Goal: Transaction & Acquisition: Book appointment/travel/reservation

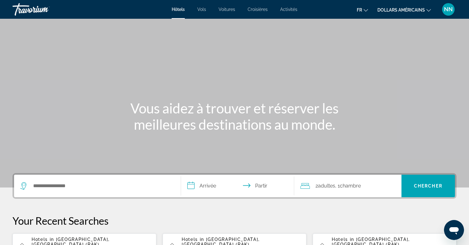
click at [430, 10] on icon "Changer de devise" at bounding box center [429, 10] width 4 height 4
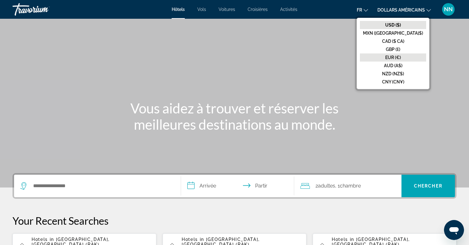
click at [401, 56] on font "EUR (€)" at bounding box center [393, 57] width 16 height 5
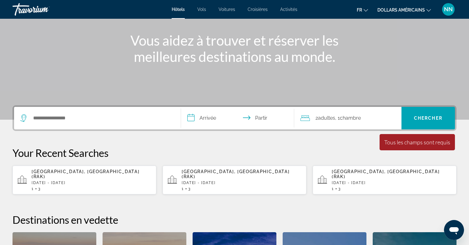
scroll to position [53, 0]
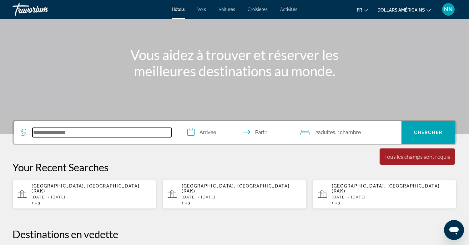
click at [36, 134] on input "Rechercher une destination hôtelière" at bounding box center [102, 132] width 139 height 9
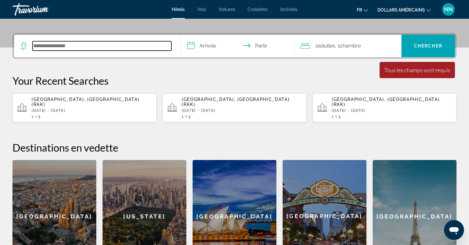
scroll to position [153, 0]
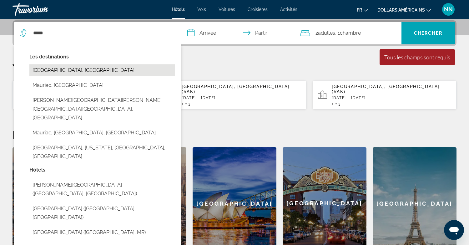
click at [48, 71] on button "[GEOGRAPHIC_DATA], [GEOGRAPHIC_DATA]" at bounding box center [101, 70] width 145 height 12
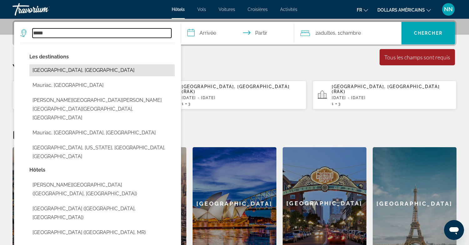
type input "**********"
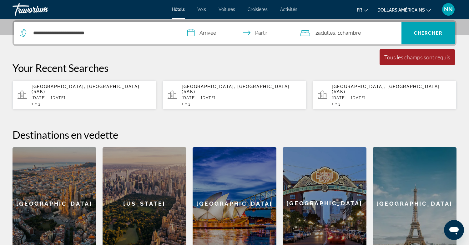
click at [204, 33] on input "**********" at bounding box center [239, 34] width 116 height 24
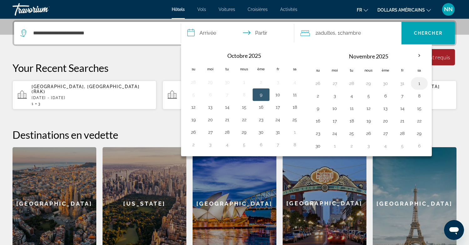
click at [420, 84] on button "1" at bounding box center [419, 83] width 10 height 9
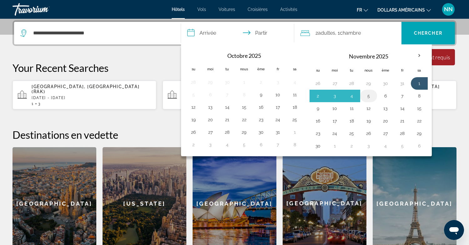
click at [369, 95] on button "5" at bounding box center [369, 96] width 10 height 9
type input "**********"
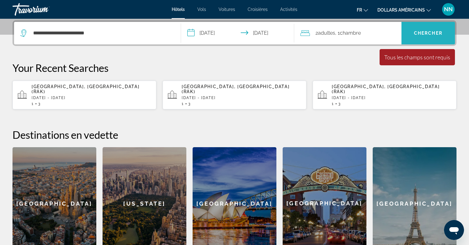
click at [425, 32] on font "Chercher" at bounding box center [428, 33] width 28 height 5
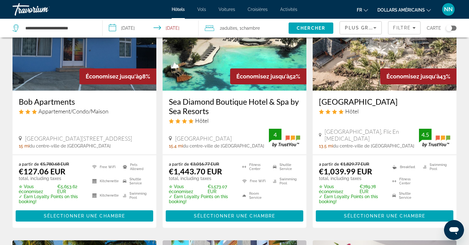
scroll to position [69, 0]
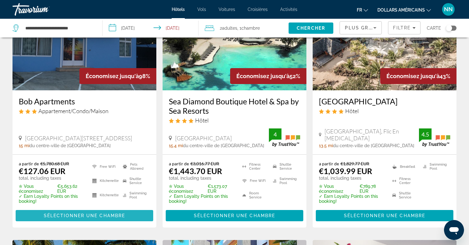
click at [75, 215] on span "Sélectionner une chambre" at bounding box center [84, 215] width 81 height 5
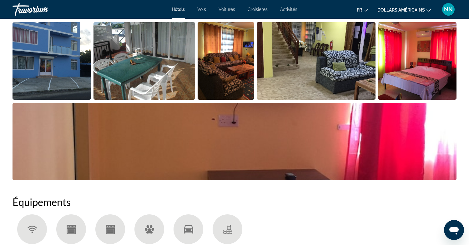
scroll to position [310, 0]
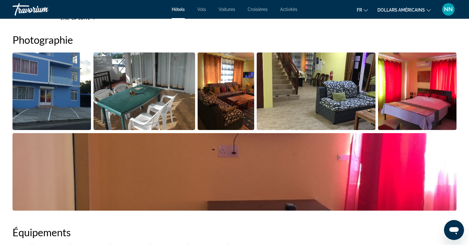
click at [127, 101] on img "Open full-screen image slider" at bounding box center [145, 92] width 102 height 78
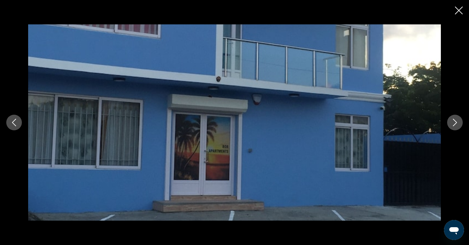
click at [455, 121] on icon "Next image" at bounding box center [455, 123] width 4 height 8
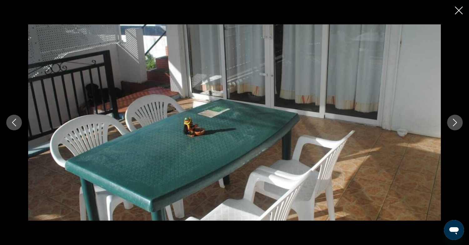
click at [455, 121] on icon "Next image" at bounding box center [455, 123] width 4 height 8
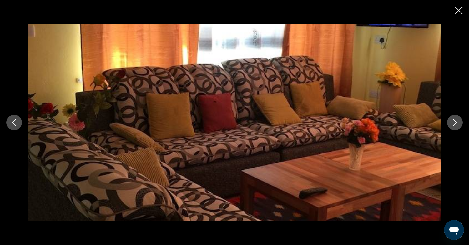
click at [455, 121] on icon "Next image" at bounding box center [455, 123] width 8 height 8
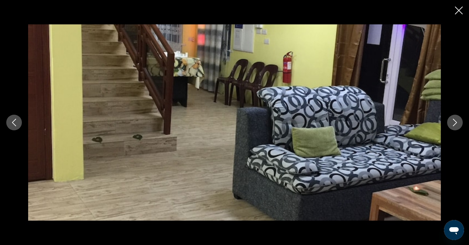
click at [455, 121] on icon "Next image" at bounding box center [455, 123] width 8 height 8
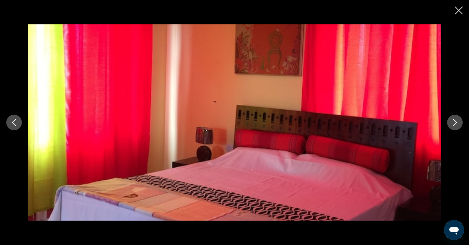
click at [455, 121] on icon "Next image" at bounding box center [455, 123] width 8 height 8
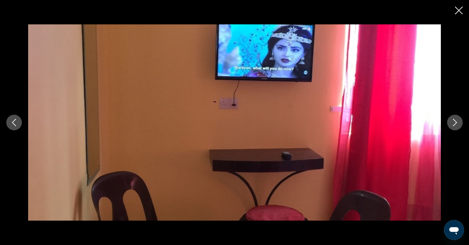
click at [455, 122] on icon "Next image" at bounding box center [455, 123] width 8 height 8
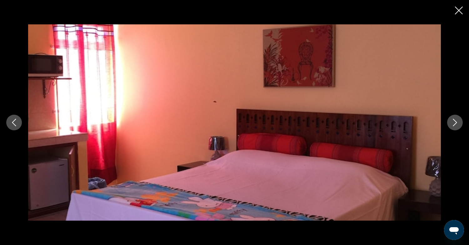
click at [455, 123] on icon "Next image" at bounding box center [455, 123] width 8 height 8
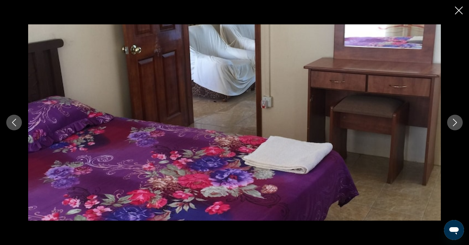
click at [455, 123] on icon "Next image" at bounding box center [455, 123] width 8 height 8
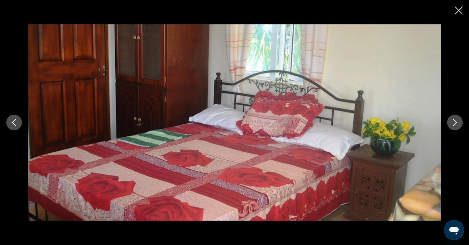
click at [456, 129] on button "Next image" at bounding box center [455, 123] width 16 height 16
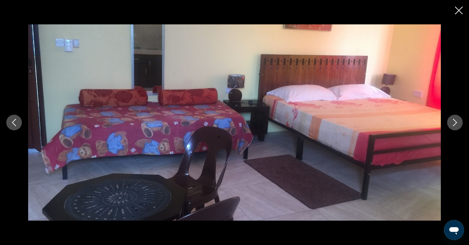
click at [458, 9] on icon "Close slideshow" at bounding box center [459, 11] width 8 height 8
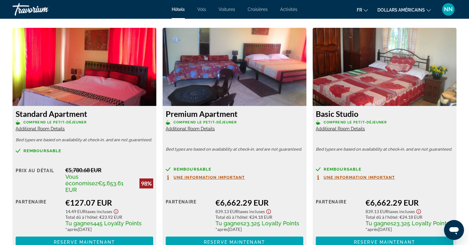
scroll to position [857, 0]
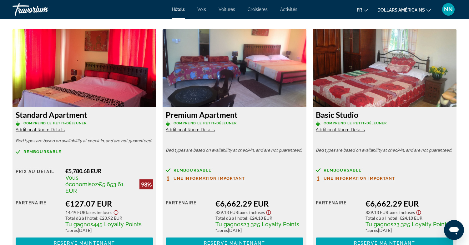
click at [32, 130] on span "Additional Room Details" at bounding box center [40, 129] width 49 height 5
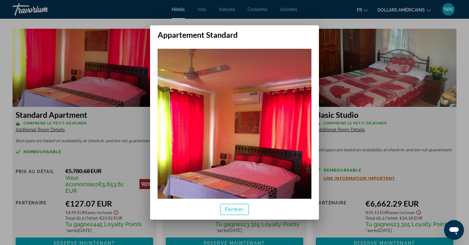
click at [230, 211] on font "Fermer" at bounding box center [234, 209] width 19 height 5
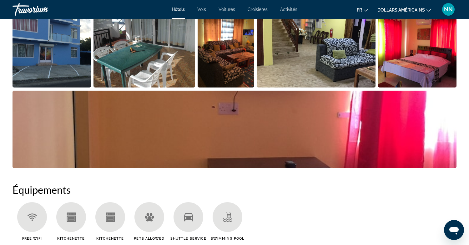
scroll to position [298, 0]
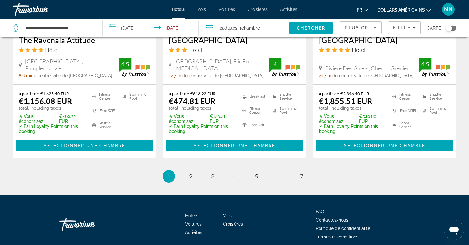
scroll to position [908, 0]
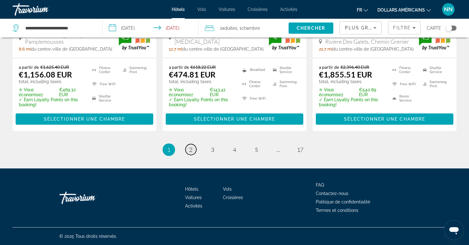
click at [191, 150] on span "2" at bounding box center [190, 149] width 3 height 7
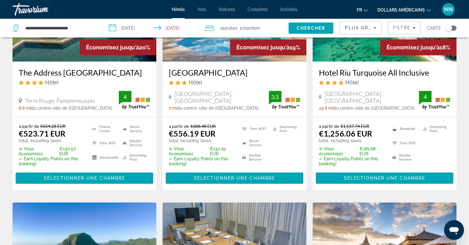
scroll to position [591, 0]
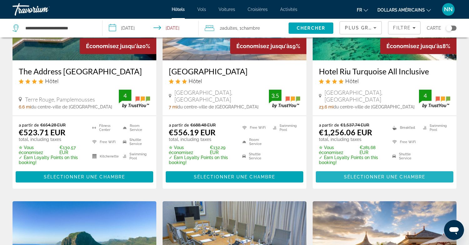
click at [392, 177] on span "Sélectionner une chambre" at bounding box center [384, 177] width 81 height 5
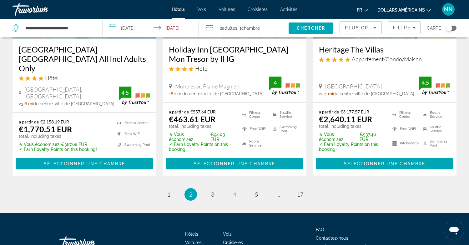
scroll to position [898, 0]
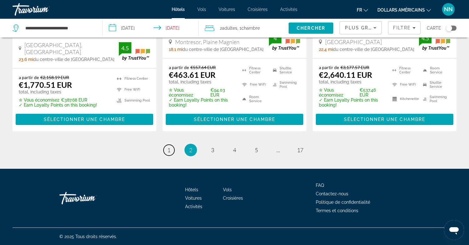
click at [169, 150] on span "1" at bounding box center [168, 150] width 3 height 7
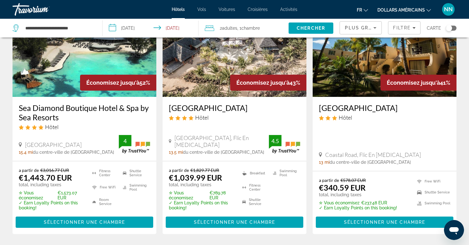
scroll to position [64, 0]
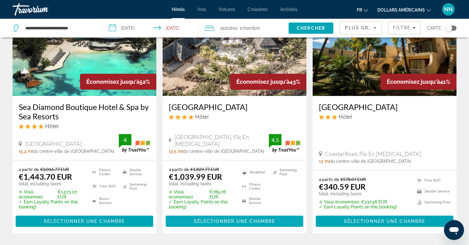
click at [235, 221] on span "Sélectionner une chambre" at bounding box center [234, 221] width 81 height 5
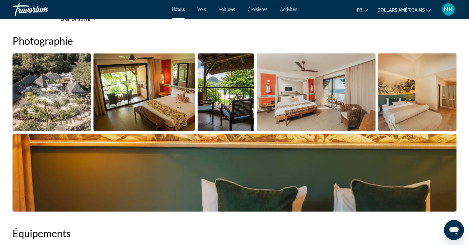
scroll to position [308, 0]
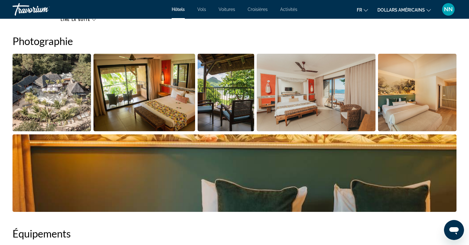
click at [70, 105] on img "Open full-screen image slider" at bounding box center [52, 93] width 79 height 78
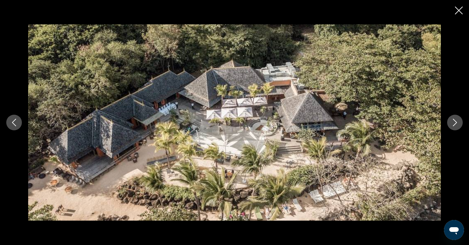
click at [456, 123] on icon "Next image" at bounding box center [455, 123] width 4 height 8
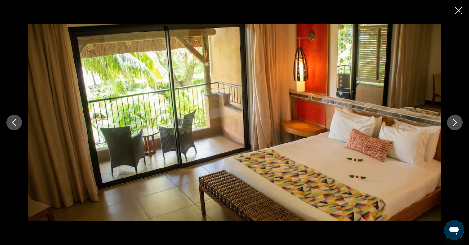
click at [457, 122] on icon "Next image" at bounding box center [455, 123] width 4 height 8
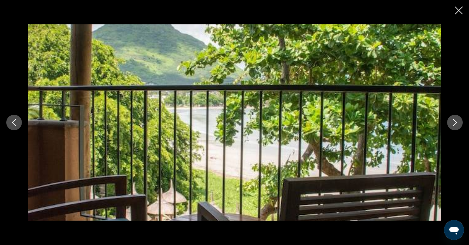
click at [457, 122] on icon "Next image" at bounding box center [455, 123] width 4 height 8
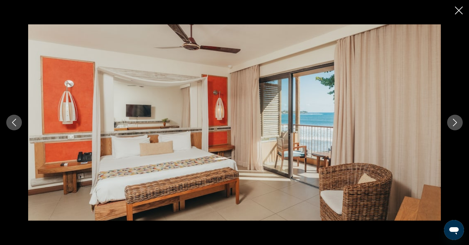
click at [457, 122] on icon "Next image" at bounding box center [455, 123] width 4 height 8
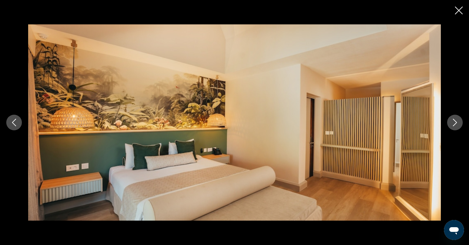
click at [457, 122] on icon "Next image" at bounding box center [455, 123] width 4 height 8
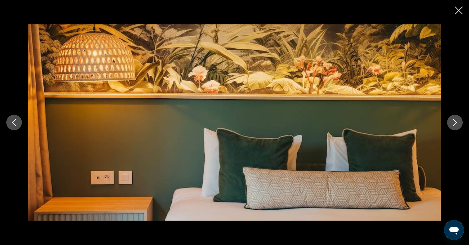
click at [457, 122] on icon "Next image" at bounding box center [455, 123] width 4 height 8
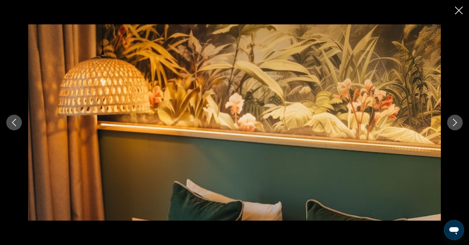
click at [457, 122] on icon "Next image" at bounding box center [455, 123] width 4 height 8
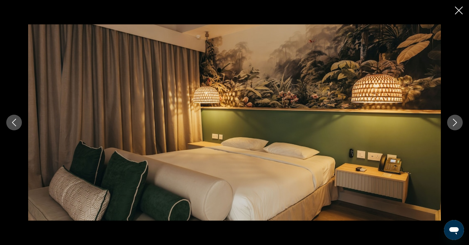
click at [457, 122] on icon "Next image" at bounding box center [455, 123] width 4 height 8
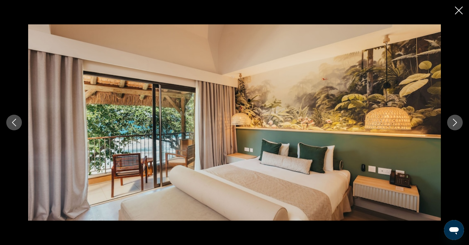
click at [457, 122] on icon "Next image" at bounding box center [455, 123] width 4 height 8
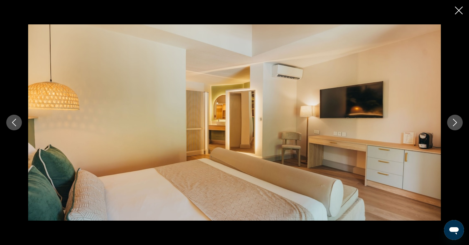
click at [457, 122] on icon "Next image" at bounding box center [455, 123] width 4 height 8
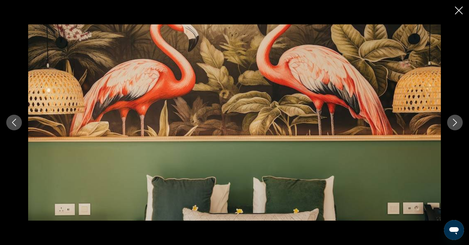
click at [457, 122] on icon "Next image" at bounding box center [455, 123] width 4 height 8
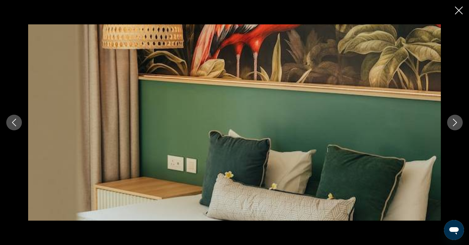
click at [457, 122] on icon "Next image" at bounding box center [455, 123] width 4 height 8
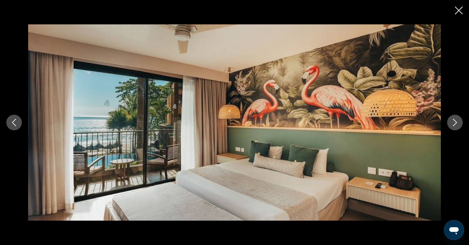
click at [457, 122] on icon "Next image" at bounding box center [455, 123] width 4 height 8
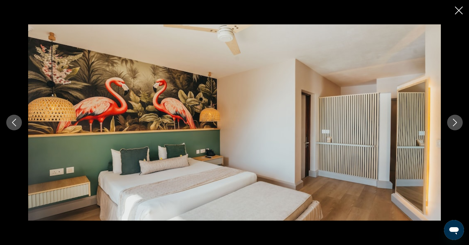
click at [457, 122] on icon "Next image" at bounding box center [455, 123] width 4 height 8
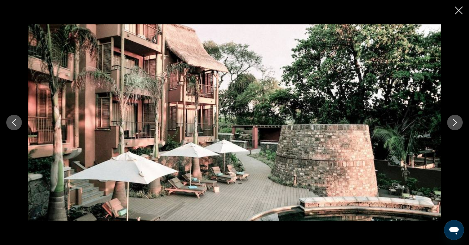
click at [457, 122] on icon "Next image" at bounding box center [455, 123] width 4 height 8
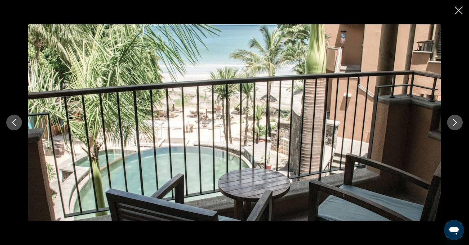
click at [18, 120] on button "Previous image" at bounding box center [14, 123] width 16 height 16
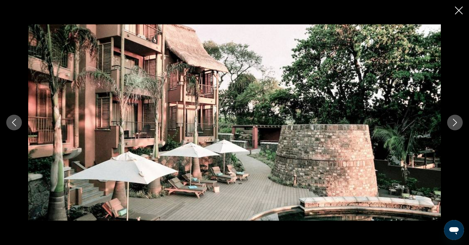
click at [458, 122] on icon "Next image" at bounding box center [455, 123] width 8 height 8
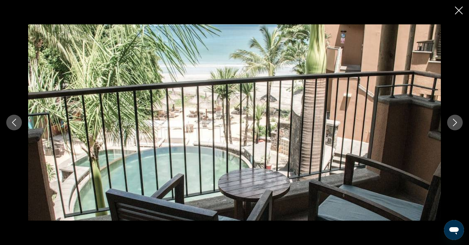
click at [458, 122] on icon "Next image" at bounding box center [455, 123] width 8 height 8
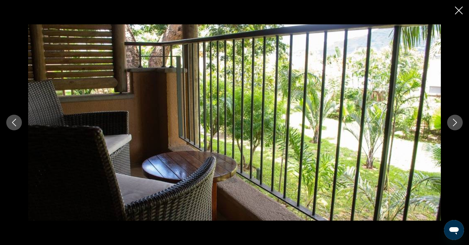
click at [458, 122] on icon "Next image" at bounding box center [455, 123] width 8 height 8
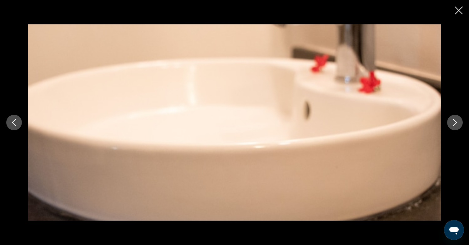
click at [458, 122] on icon "Next image" at bounding box center [455, 123] width 8 height 8
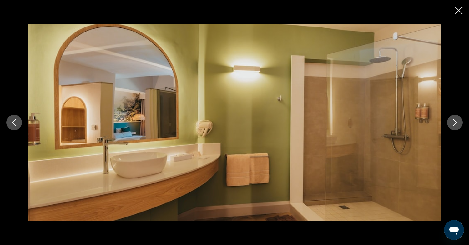
click at [458, 122] on icon "Next image" at bounding box center [455, 123] width 8 height 8
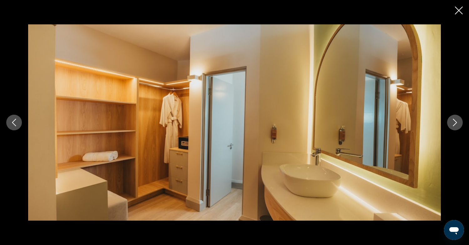
click at [458, 122] on icon "Next image" at bounding box center [455, 123] width 8 height 8
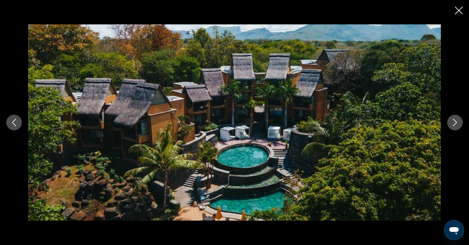
click at [461, 10] on icon "Close slideshow" at bounding box center [459, 11] width 8 height 8
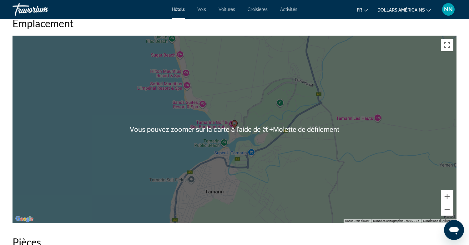
scroll to position [593, 0]
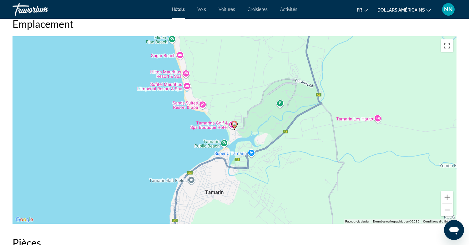
click at [446, 210] on button "Zoom arrière" at bounding box center [447, 210] width 13 height 13
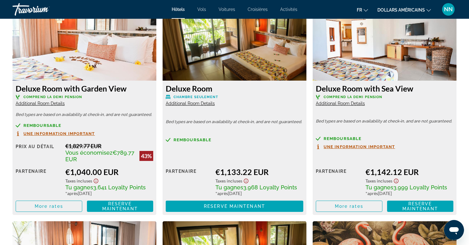
scroll to position [882, 0]
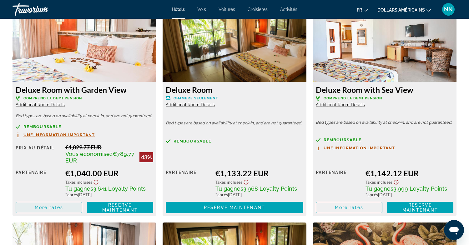
click at [43, 208] on span "More rates" at bounding box center [49, 207] width 28 height 5
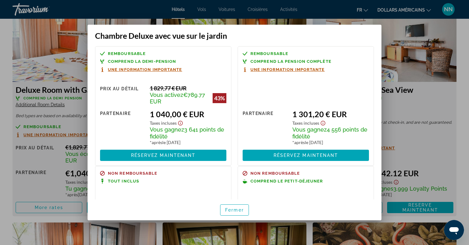
scroll to position [0, 0]
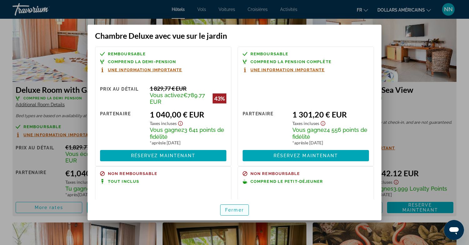
click at [239, 211] on font "Fermer" at bounding box center [234, 210] width 19 height 5
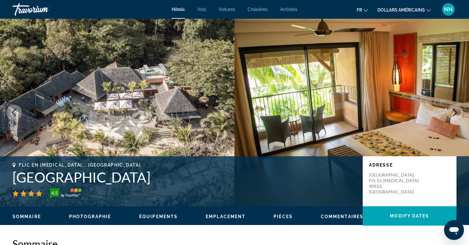
drag, startPoint x: 239, startPoint y: 176, endPoint x: 18, endPoint y: 164, distance: 220.6
click at [18, 164] on div "Flic En [MEDICAL_DATA], , [GEOGRAPHIC_DATA] [GEOGRAPHIC_DATA] 4.5" at bounding box center [185, 181] width 344 height 36
copy div "Flic En [MEDICAL_DATA], , [GEOGRAPHIC_DATA] [GEOGRAPHIC_DATA]"
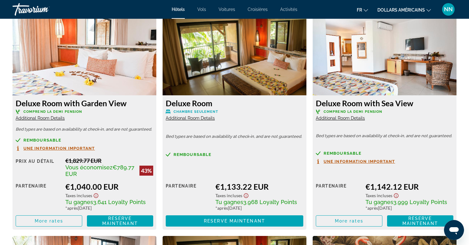
scroll to position [869, 0]
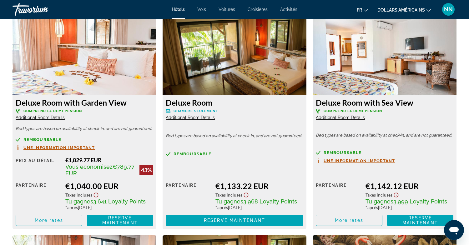
click at [43, 116] on span "Additional Room Details" at bounding box center [40, 117] width 49 height 5
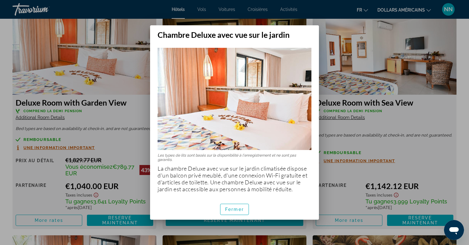
scroll to position [0, 0]
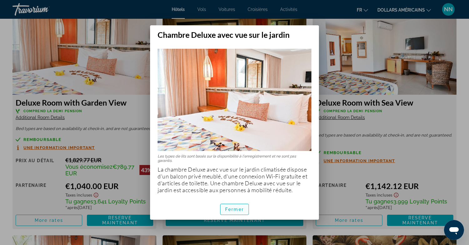
click at [235, 211] on font "Fermer" at bounding box center [234, 209] width 19 height 5
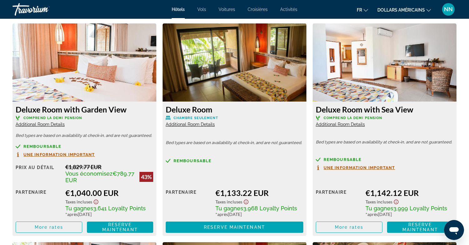
scroll to position [801, 0]
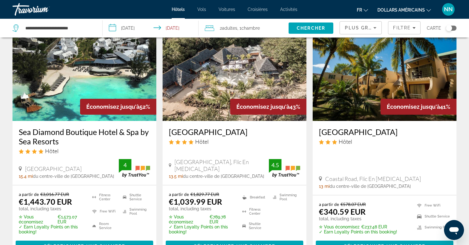
scroll to position [38, 0]
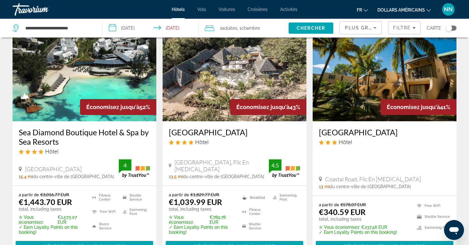
click at [391, 176] on div "[GEOGRAPHIC_DATA] Hôtel Coastal Road, Flic En [MEDICAL_DATA] 13 mi du centre-vi…" at bounding box center [385, 158] width 144 height 74
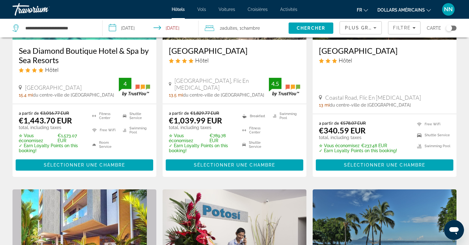
scroll to position [126, 0]
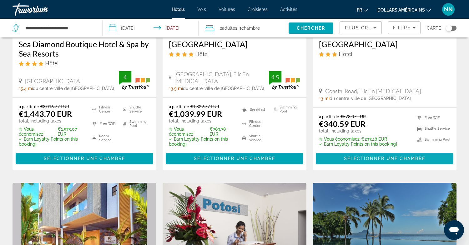
click at [390, 158] on span "Sélectionner une chambre" at bounding box center [384, 158] width 81 height 5
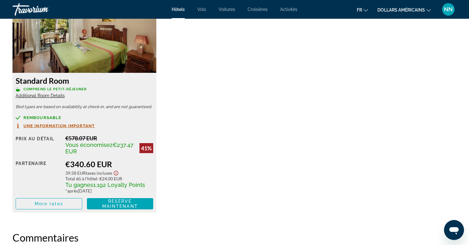
scroll to position [890, 0]
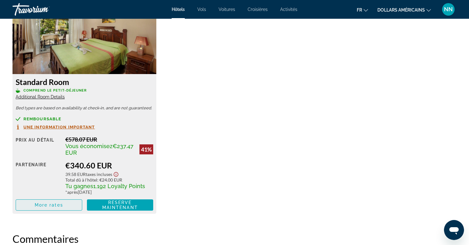
click at [52, 204] on span "More rates" at bounding box center [49, 205] width 28 height 5
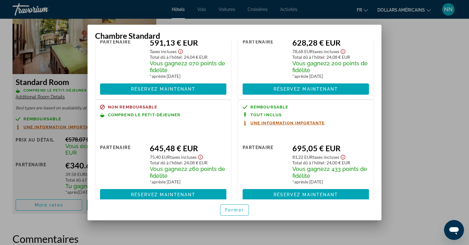
scroll to position [0, 0]
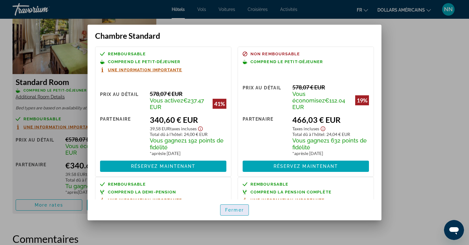
click at [235, 208] on font "Fermer" at bounding box center [234, 210] width 19 height 5
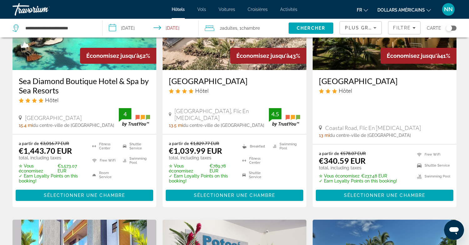
scroll to position [90, 0]
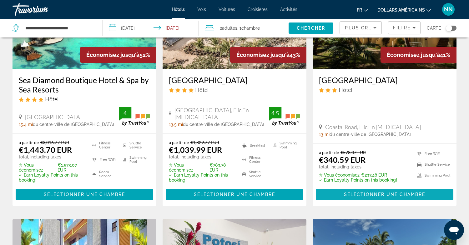
click at [387, 195] on span "Sélectionner une chambre" at bounding box center [384, 194] width 81 height 5
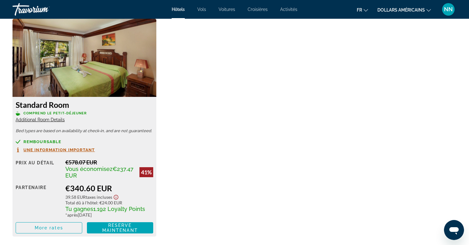
scroll to position [867, 0]
click at [50, 231] on span "More rates" at bounding box center [49, 228] width 28 height 5
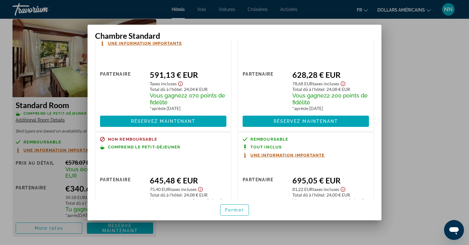
scroll to position [446, 0]
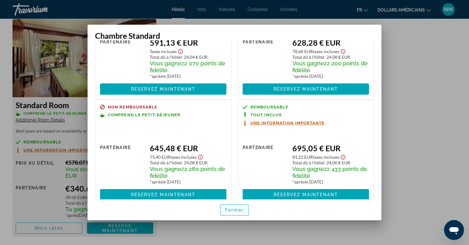
click at [233, 211] on font "Fermer" at bounding box center [234, 210] width 19 height 5
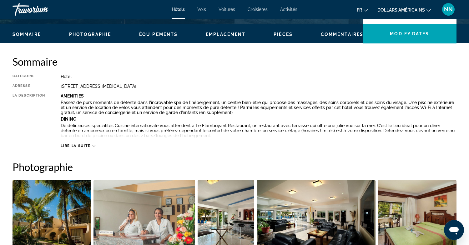
scroll to position [0, 0]
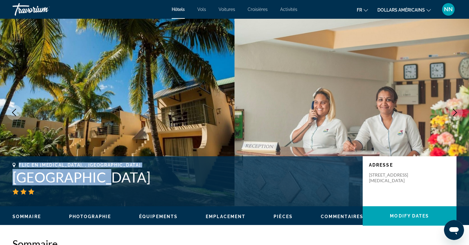
drag, startPoint x: 96, startPoint y: 175, endPoint x: 16, endPoint y: 165, distance: 80.7
click at [16, 165] on div "Flic En [MEDICAL_DATA], , [GEOGRAPHIC_DATA] [GEOGRAPHIC_DATA]" at bounding box center [185, 179] width 344 height 32
copy div "Flic En [MEDICAL_DATA], , [GEOGRAPHIC_DATA] [GEOGRAPHIC_DATA]"
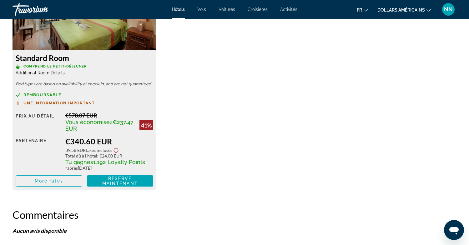
scroll to position [913, 0]
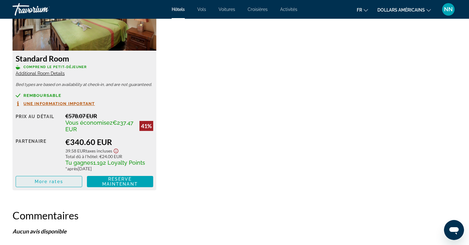
click at [52, 182] on span "More rates" at bounding box center [49, 181] width 28 height 5
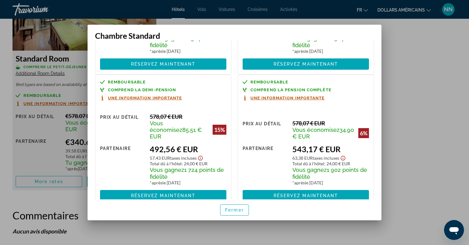
scroll to position [99, 0]
